Goal: Transaction & Acquisition: Purchase product/service

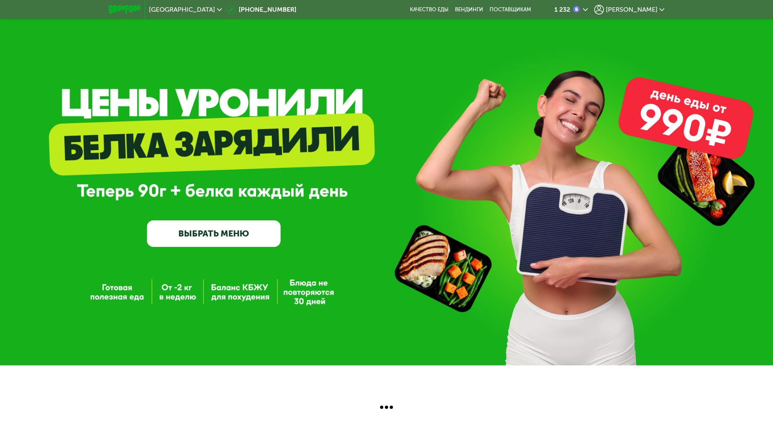
click at [652, 10] on span "[PERSON_NAME]" at bounding box center [632, 9] width 52 height 6
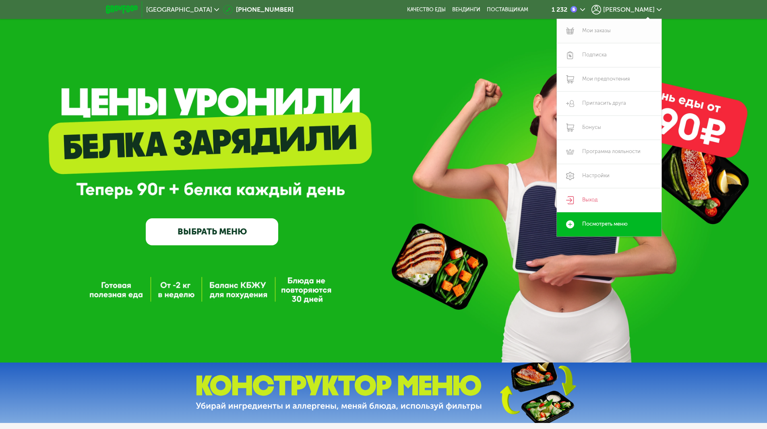
click at [586, 33] on link "Мои заказы" at bounding box center [609, 31] width 105 height 24
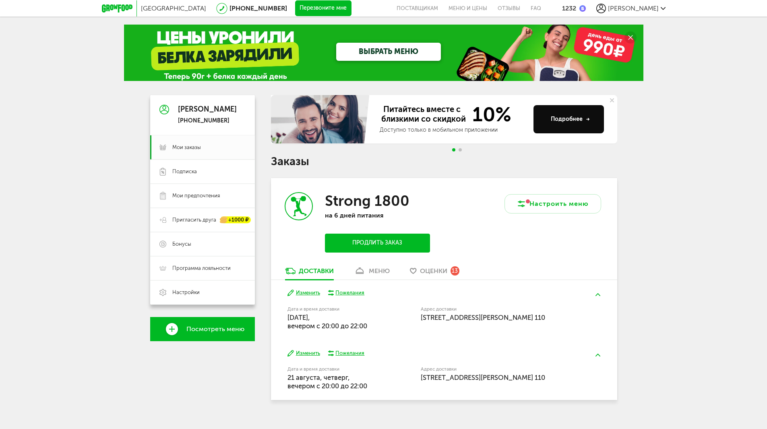
click at [401, 184] on div "Strong 1800 на 6 дней питания Продлить заказ" at bounding box center [357, 222] width 173 height 89
click at [366, 239] on button "Продлить заказ" at bounding box center [377, 243] width 105 height 19
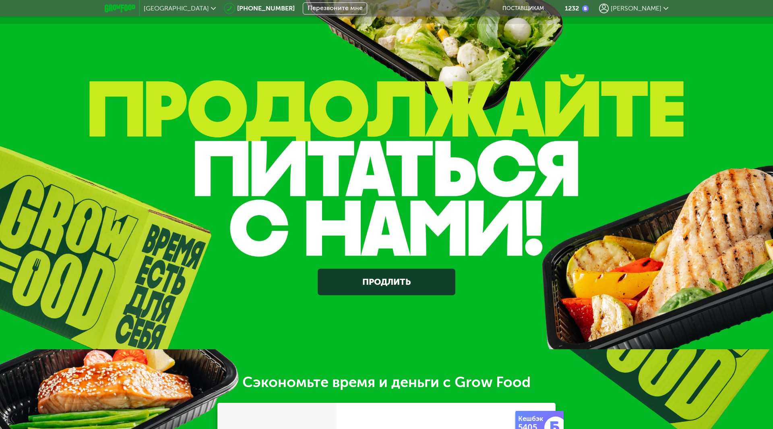
click at [362, 285] on link "Продлить" at bounding box center [386, 282] width 137 height 27
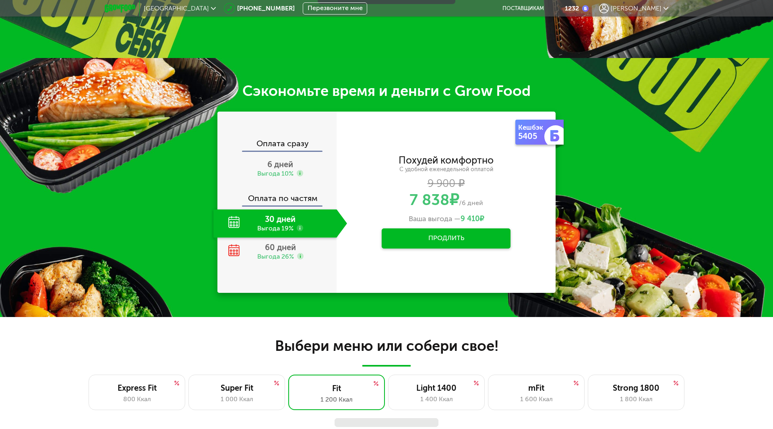
scroll to position [333, 0]
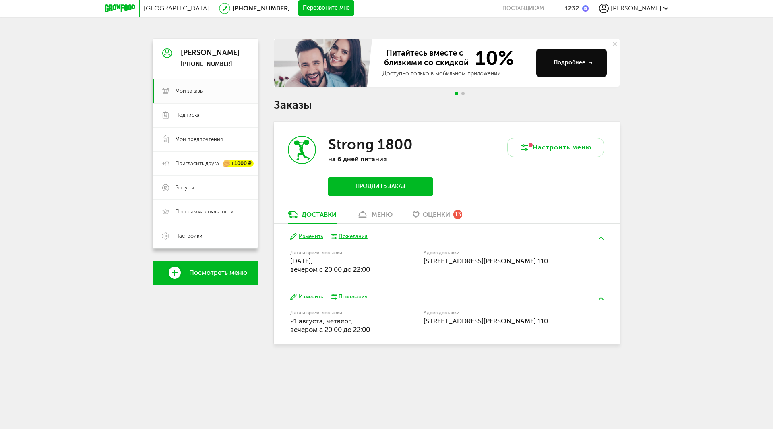
click at [370, 188] on button "Продлить заказ" at bounding box center [380, 186] width 105 height 19
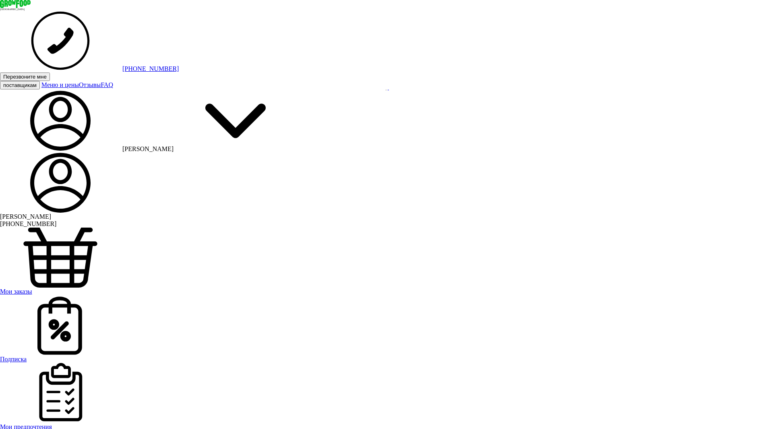
click at [32, 288] on span "Мои заказы" at bounding box center [16, 291] width 32 height 7
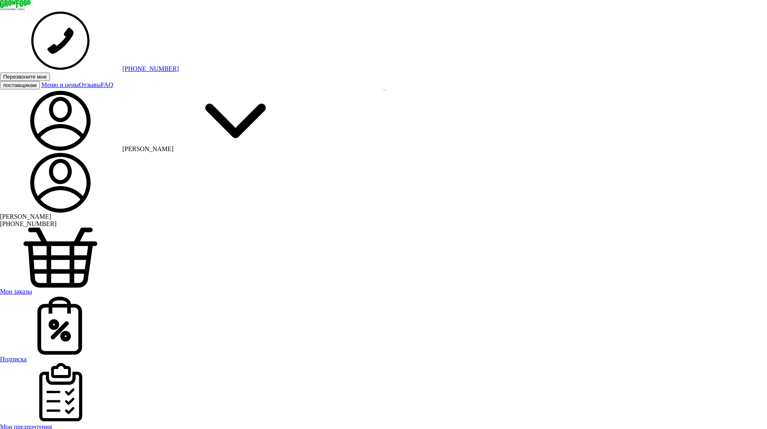
click at [214, 346] on div "Дмитрий +7 (925) 189-33-99 Мои заказы Подписка Мои предпочтения Пригласить друг…" at bounding box center [383, 437] width 767 height 568
click at [32, 288] on span "Мои заказы" at bounding box center [16, 291] width 32 height 7
click at [31, 6] on icon at bounding box center [15, 4] width 31 height 8
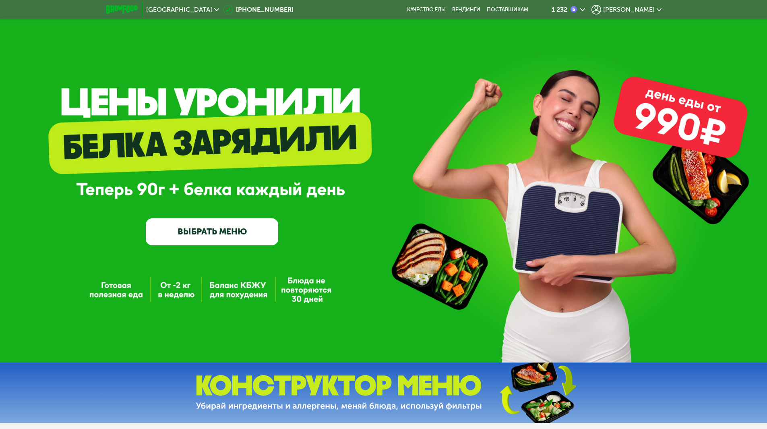
click at [242, 228] on link "ВЫБРАТЬ МЕНЮ" at bounding box center [212, 231] width 133 height 27
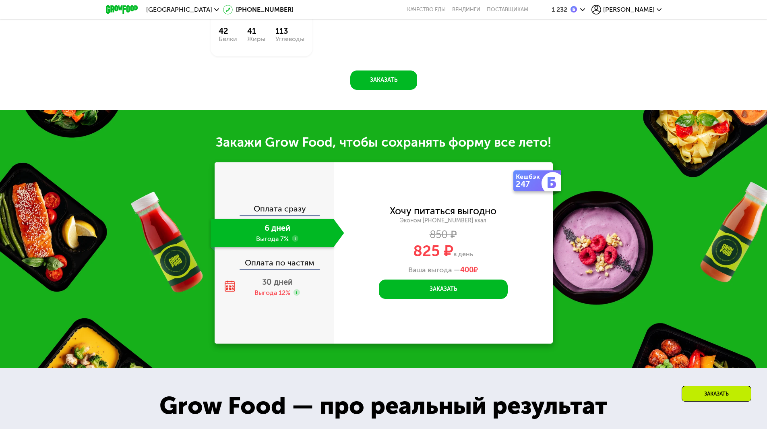
scroll to position [868, 0]
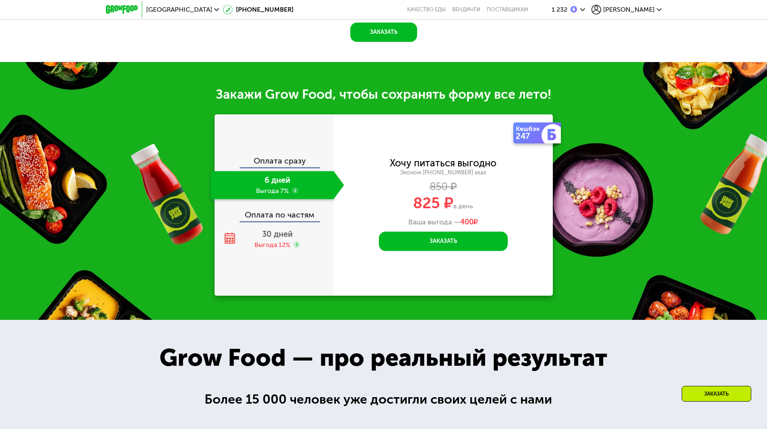
click at [0, 0] on div "Завтрак Каша рисовая банановая 189 Ккал, 220 гр Обед Паста болоньезе с сыром 55…" at bounding box center [0, 0] width 0 height 0
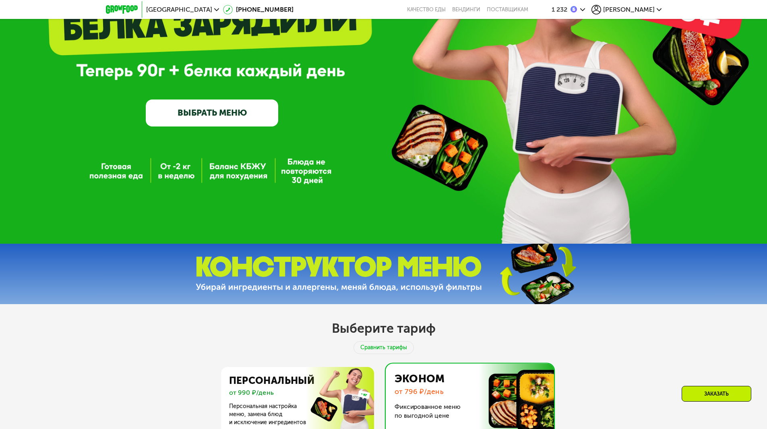
scroll to position [0, 0]
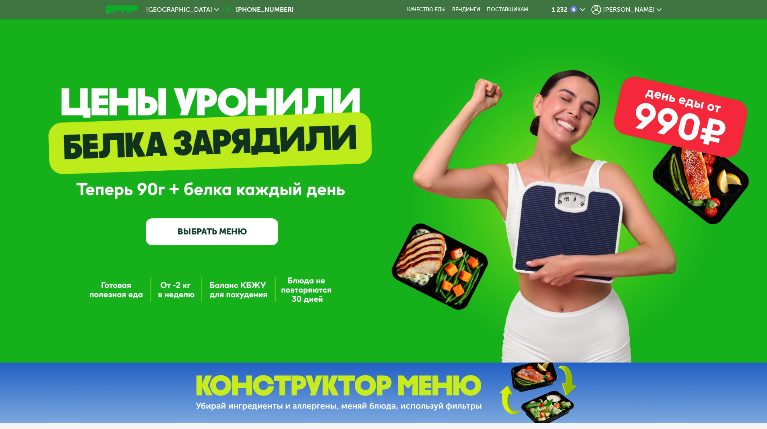
click at [634, 6] on span "[PERSON_NAME]" at bounding box center [629, 9] width 52 height 6
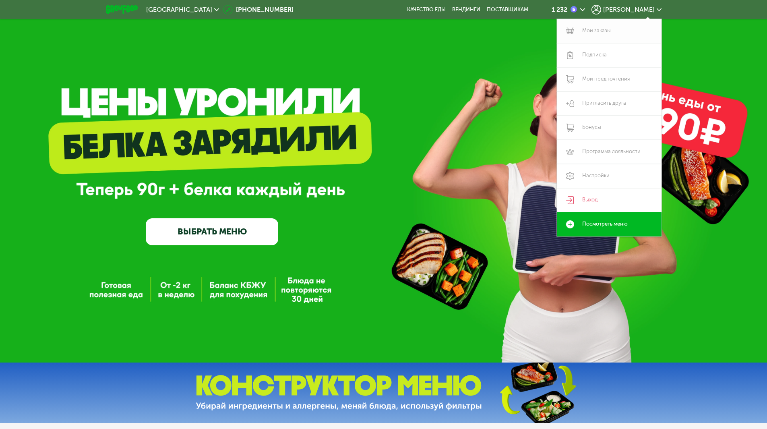
click at [599, 29] on link "Мои заказы" at bounding box center [609, 31] width 105 height 24
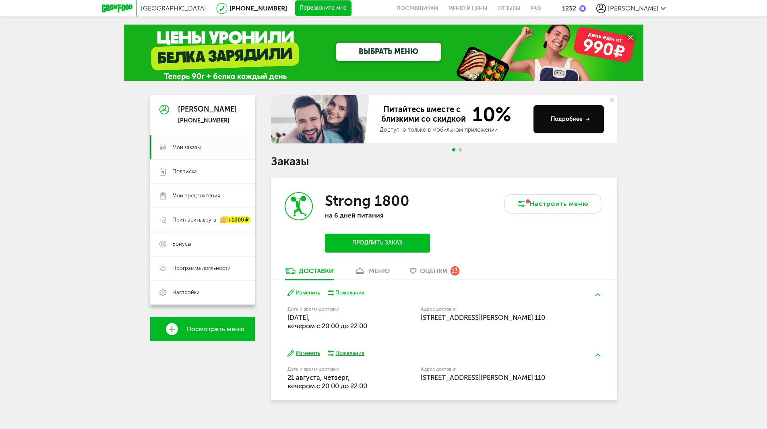
click at [378, 214] on p "на 6 дней питания" at bounding box center [377, 215] width 105 height 8
drag, startPoint x: 374, startPoint y: 262, endPoint x: 374, endPoint y: 271, distance: 9.3
click at [374, 263] on div "Strong 1800 на 6 дней питания Продлить заказ" at bounding box center [357, 222] width 173 height 89
click at [374, 272] on div "меню" at bounding box center [379, 271] width 21 height 8
